Goal: Navigation & Orientation: Find specific page/section

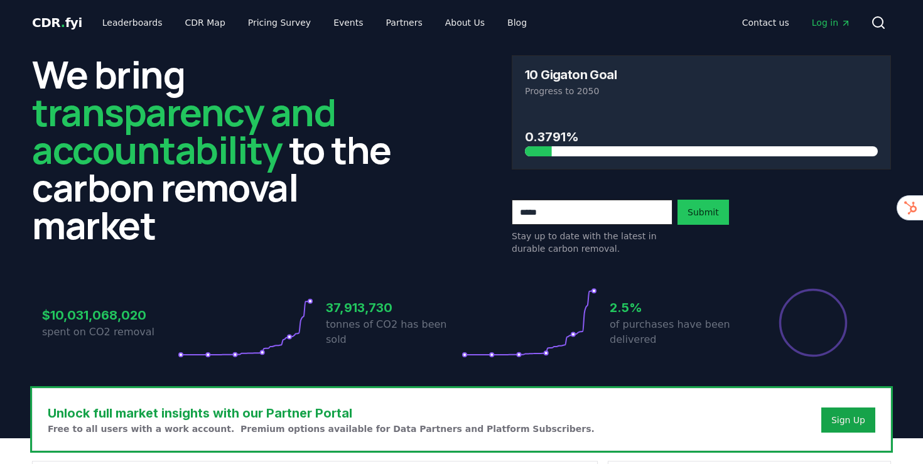
click at [826, 26] on span "Log in" at bounding box center [831, 22] width 39 height 13
click at [427, 90] on div "We bring transparency and accountability to the carbon removal market 10 Gigato…" at bounding box center [461, 155] width 859 height 200
click at [330, 28] on link "Events" at bounding box center [348, 22] width 50 height 23
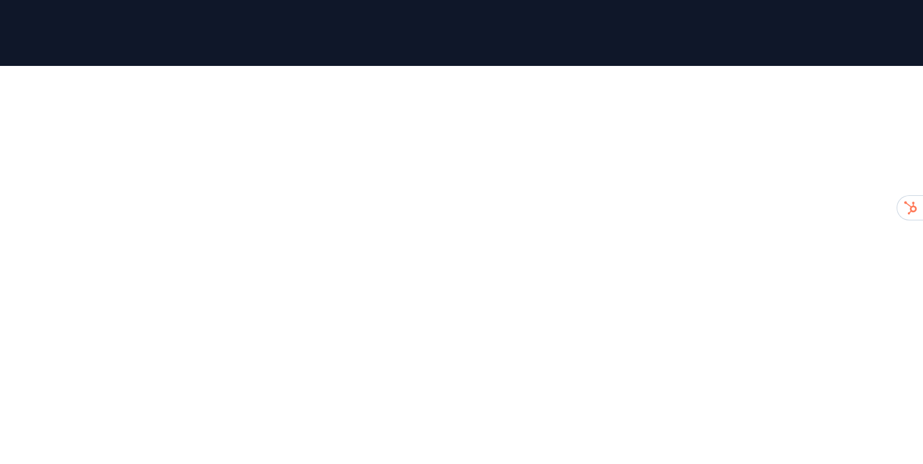
scroll to position [205, 0]
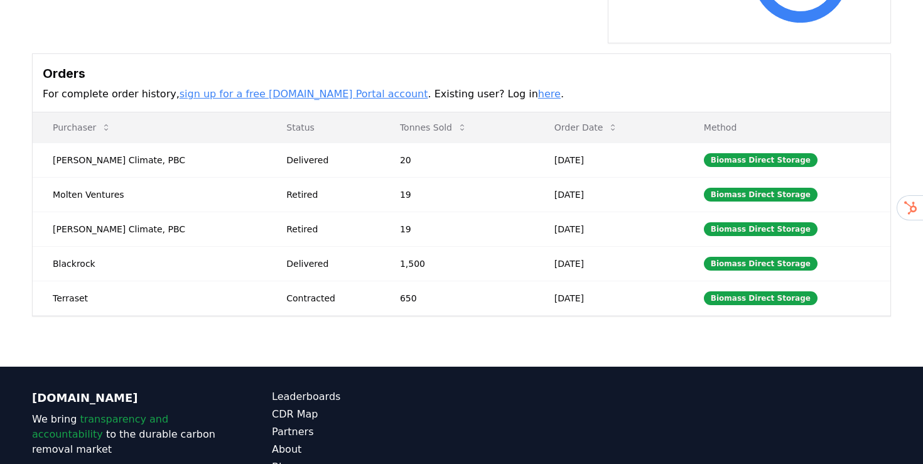
scroll to position [367, 0]
